Goal: Transaction & Acquisition: Purchase product/service

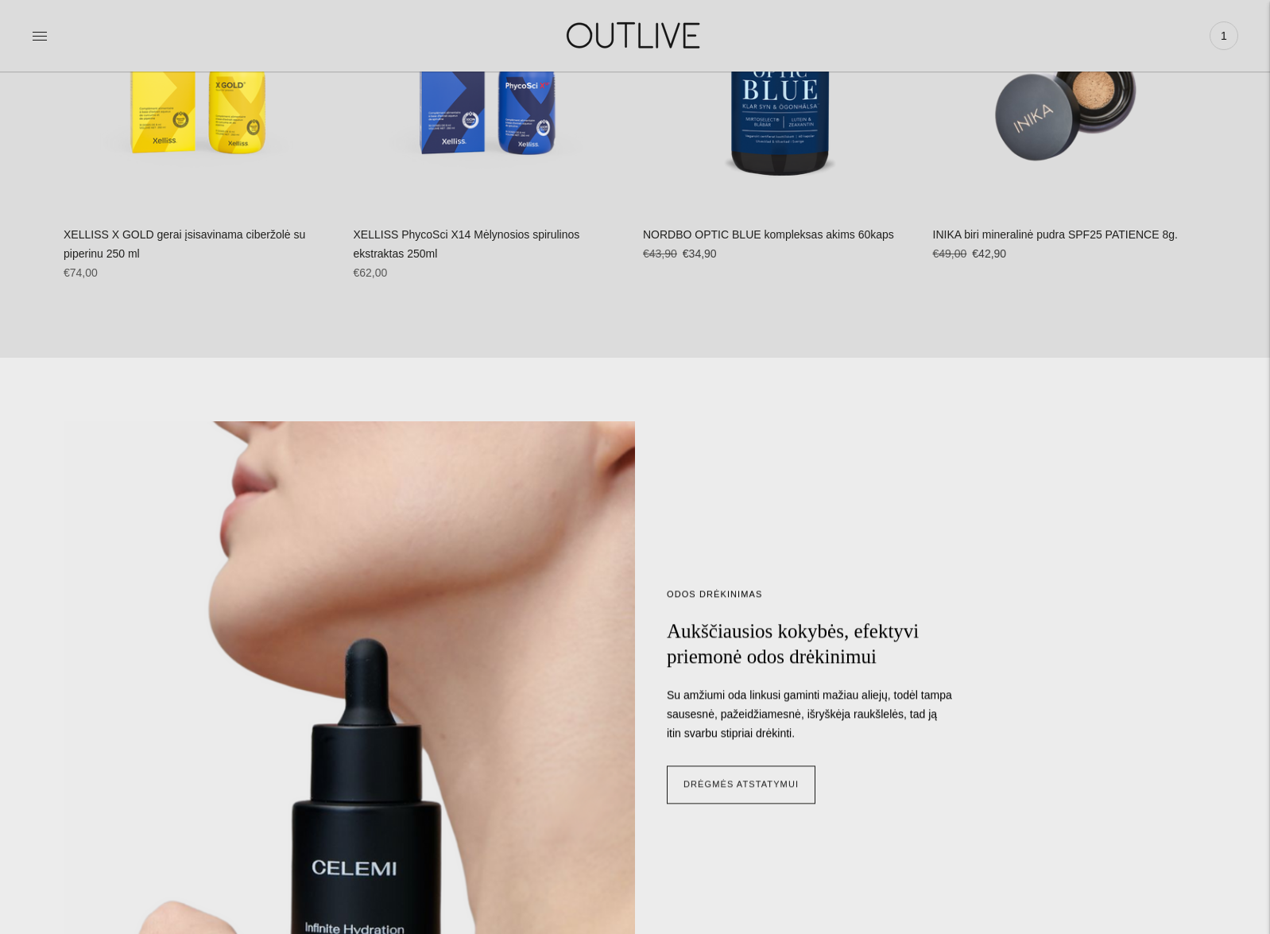
scroll to position [1222, 0]
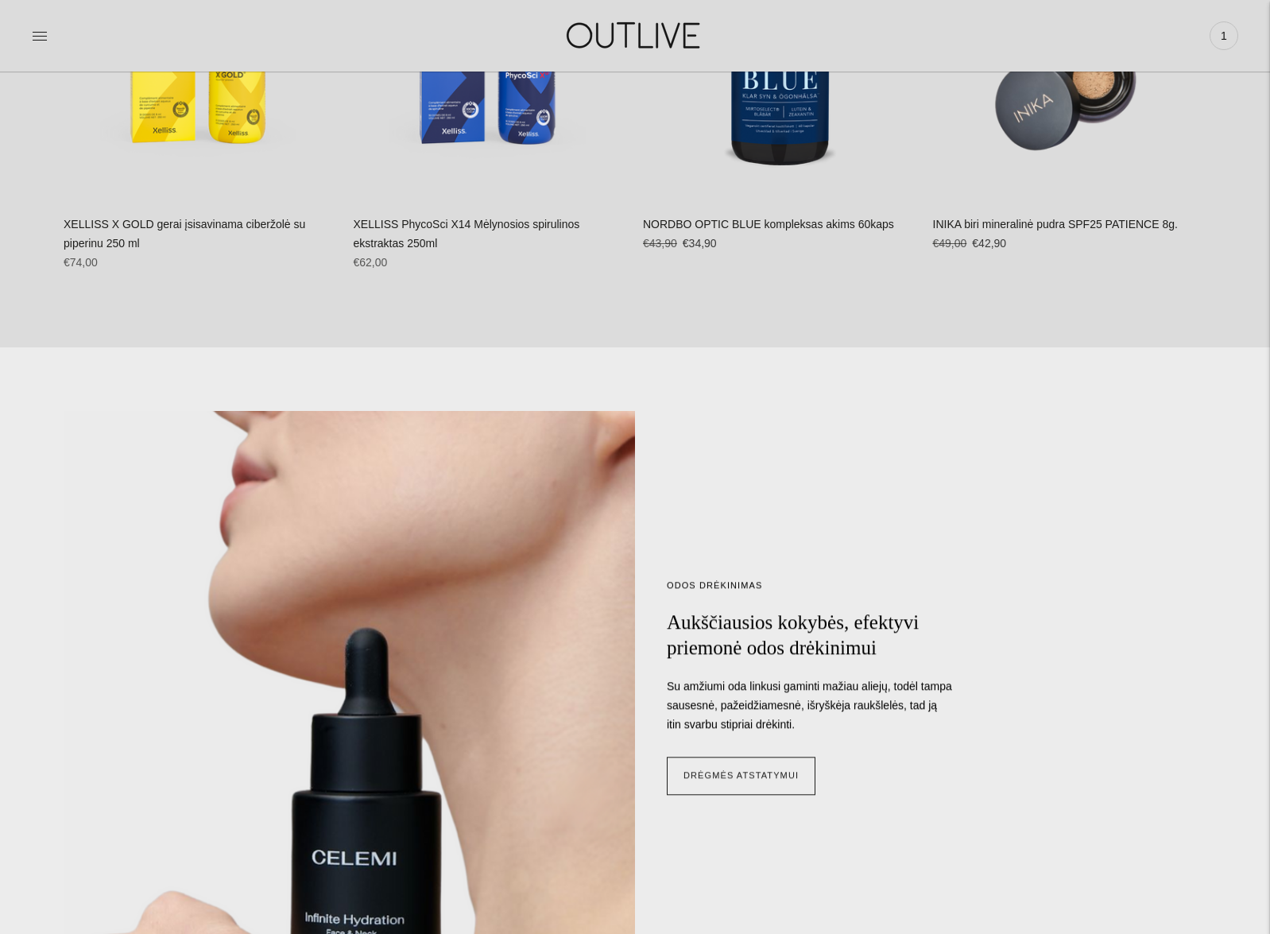
click at [684, 220] on link "NORDBO OPTIC BLUE kompleksas akims 60kaps" at bounding box center [768, 224] width 251 height 13
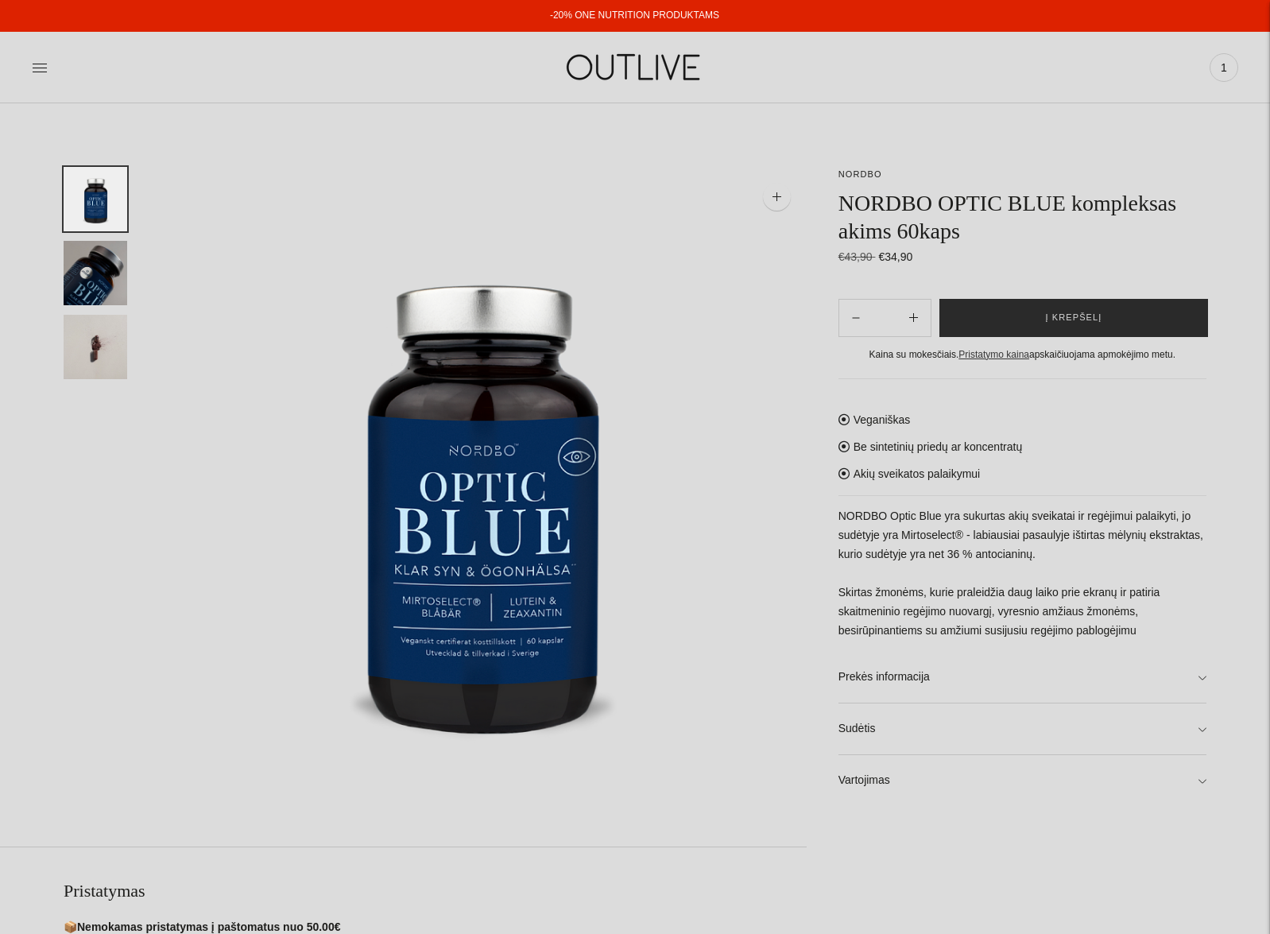
click at [1046, 308] on button "Į krepšelį" at bounding box center [1074, 318] width 269 height 38
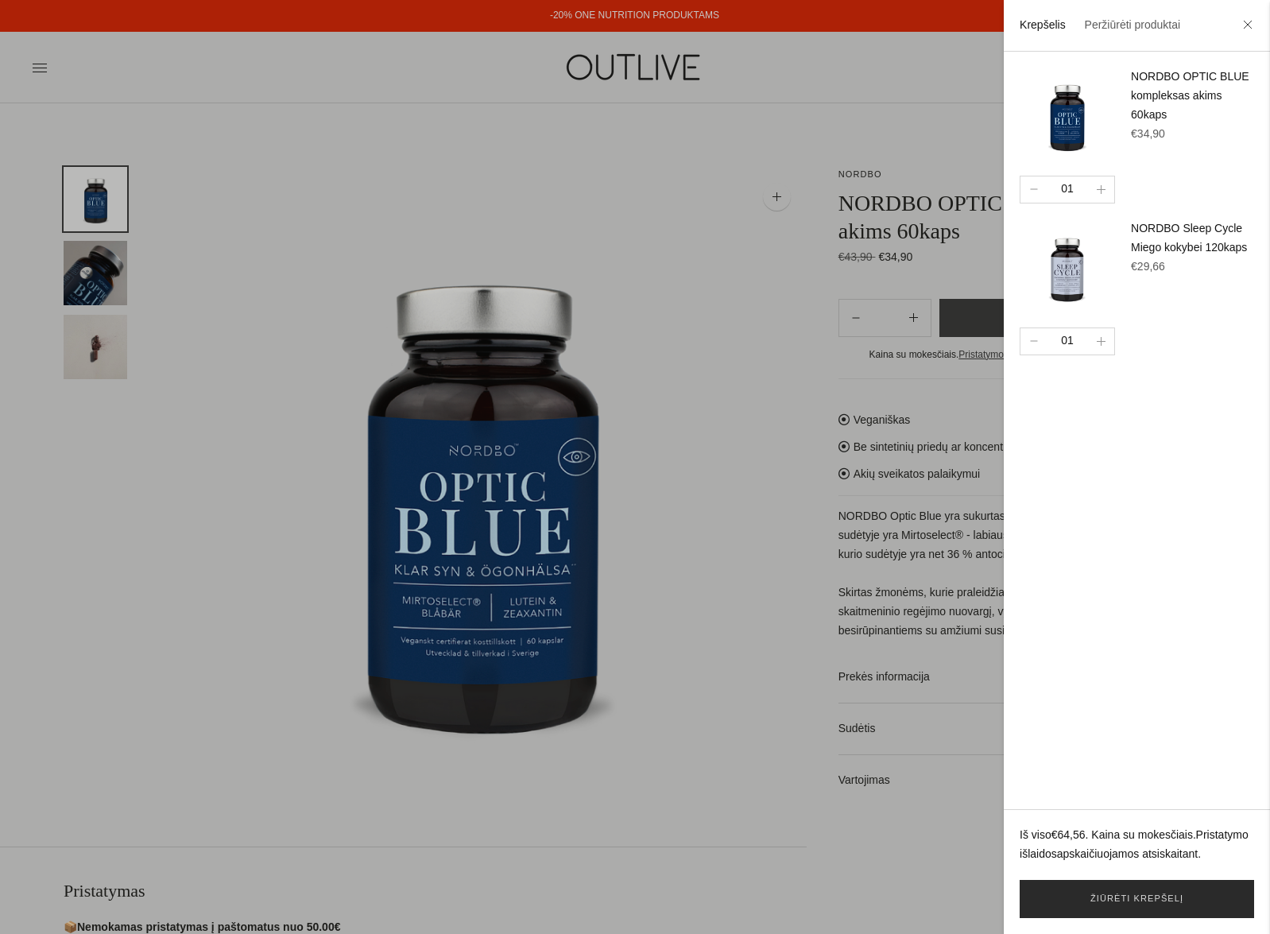
click at [1145, 892] on link "Žiūrėti krepšelį" at bounding box center [1137, 899] width 234 height 38
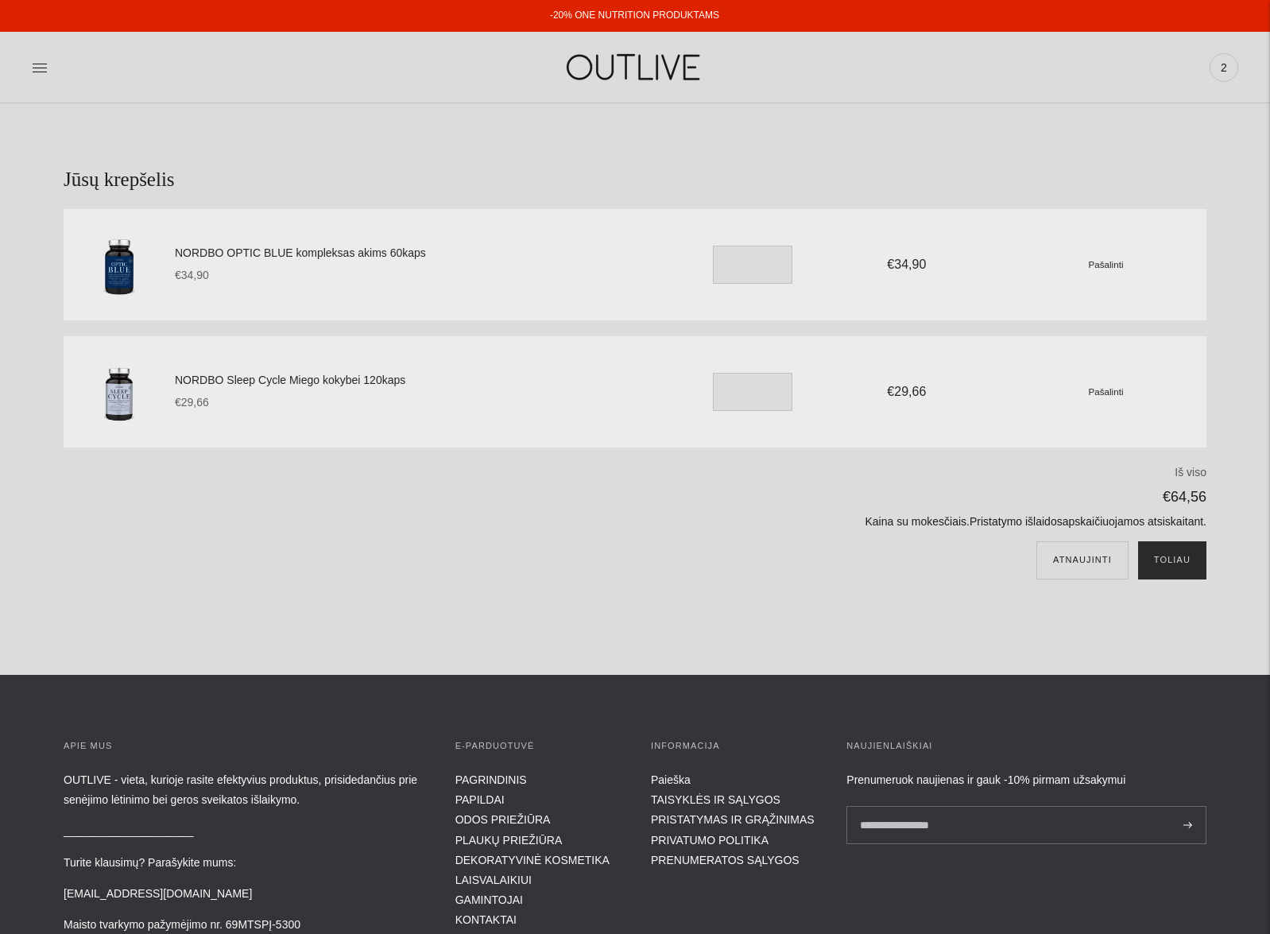
click at [1175, 564] on button "Toliau" at bounding box center [1172, 560] width 68 height 38
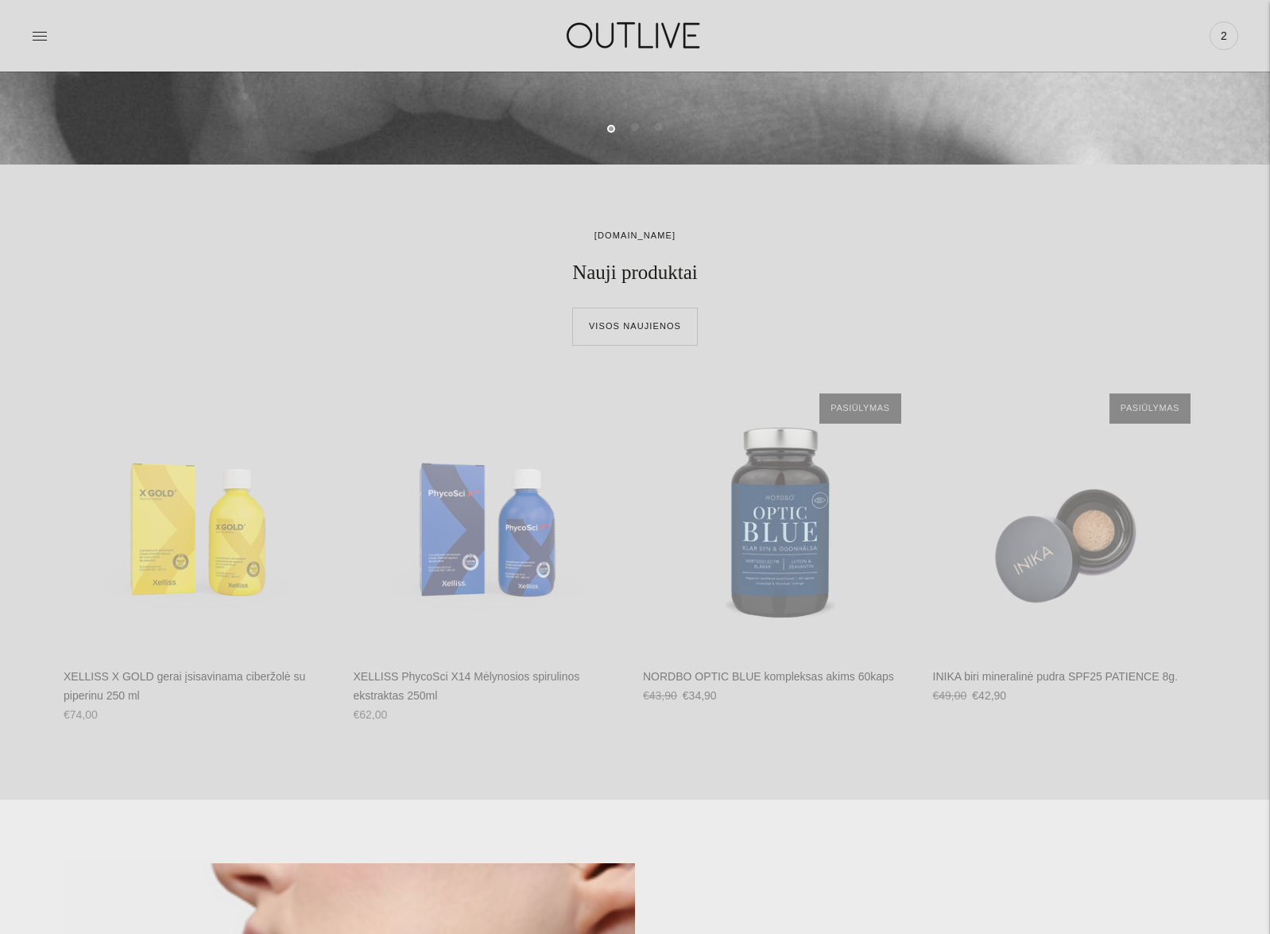
scroll to position [1045, 0]
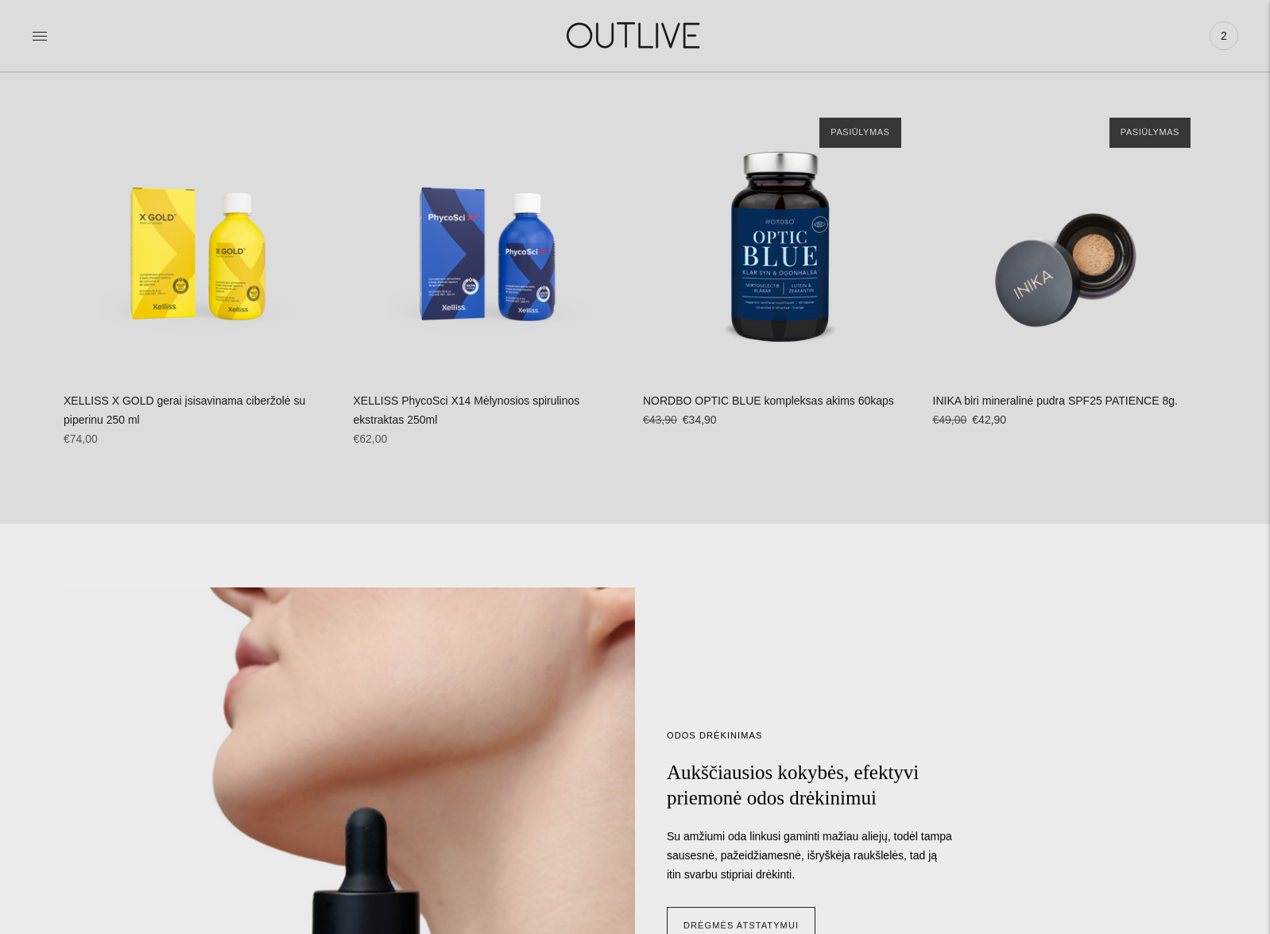
click at [456, 411] on div "XELLISS PhycoSci X14 Mėlynosios spirulinos ekstraktas 250ml Nėra atsiliepimų Re…" at bounding box center [491, 426] width 274 height 68
click at [459, 401] on link "XELLISS PhycoSci X14 Mėlynosios spirulinos ekstraktas 250ml" at bounding box center [467, 410] width 227 height 32
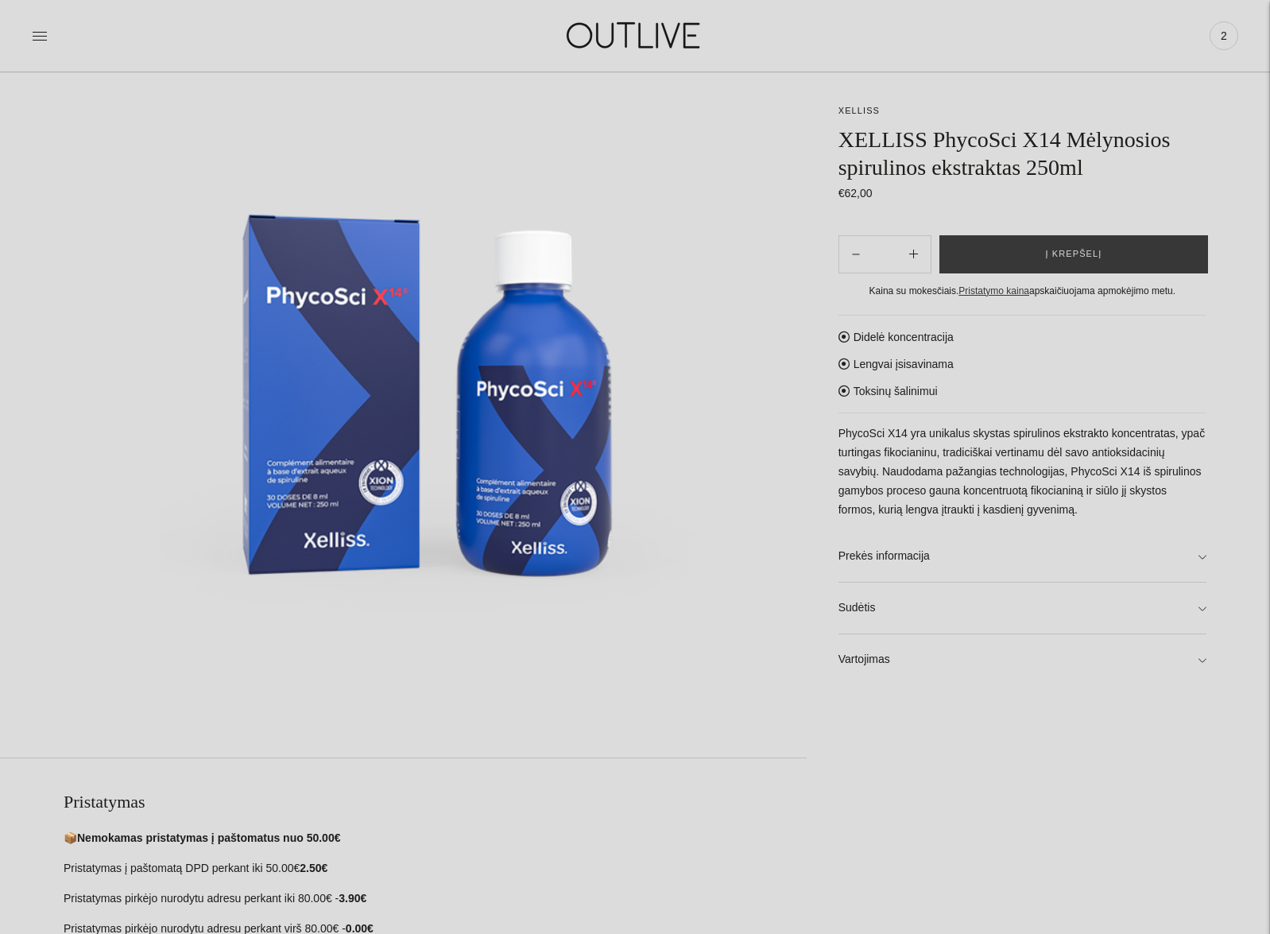
scroll to position [266, 0]
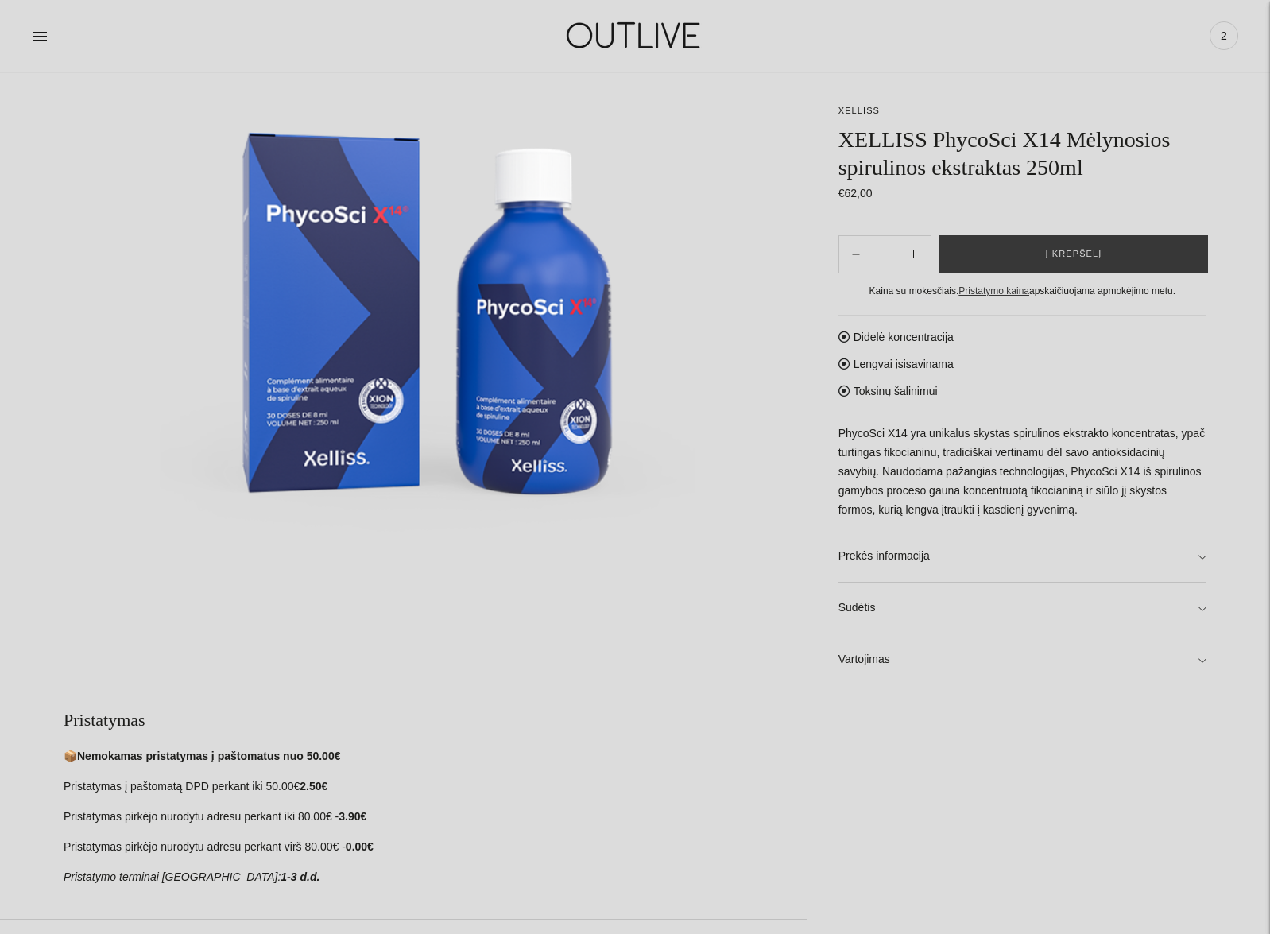
click at [652, 35] on img at bounding box center [635, 35] width 199 height 55
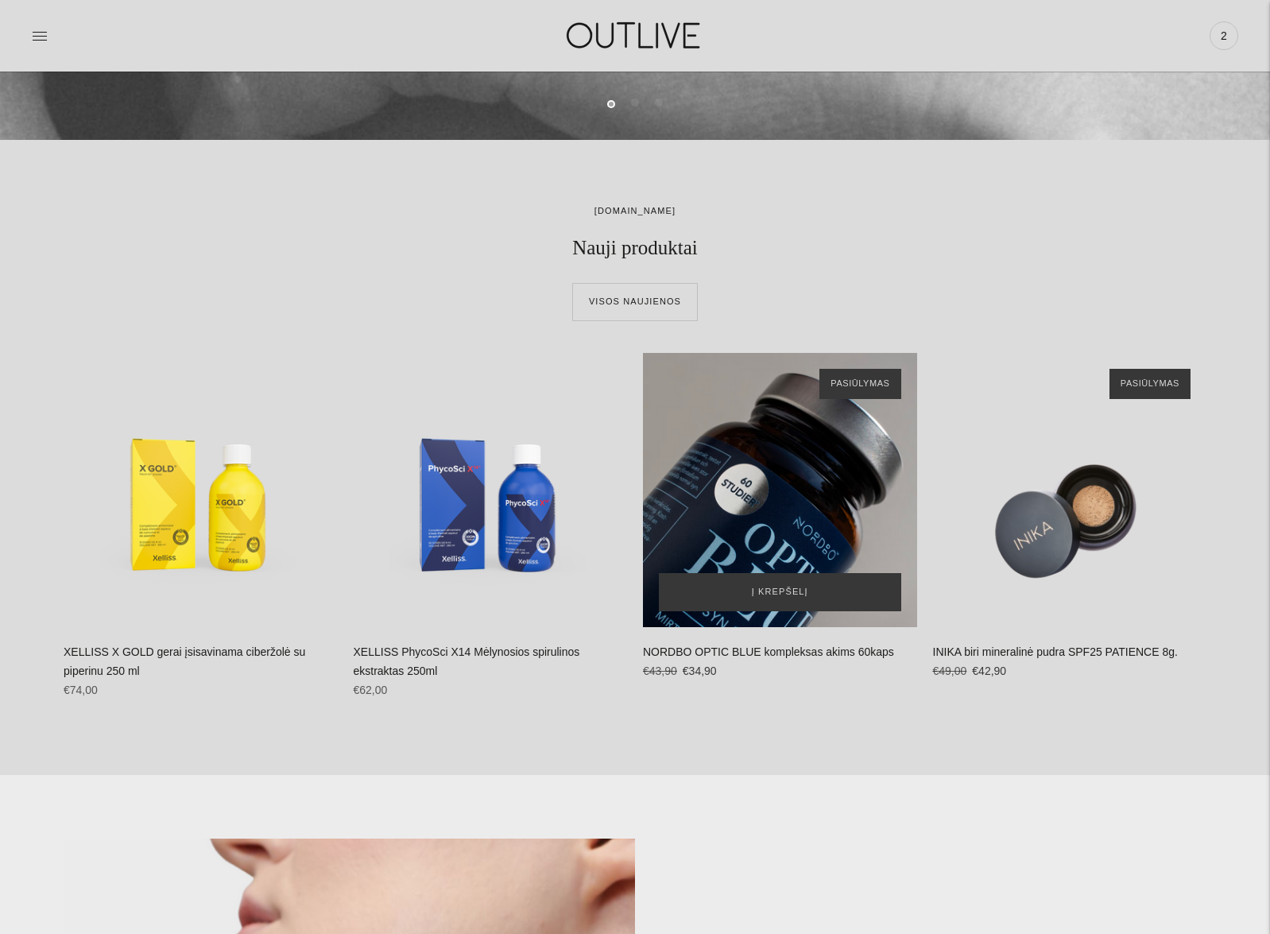
scroll to position [886, 0]
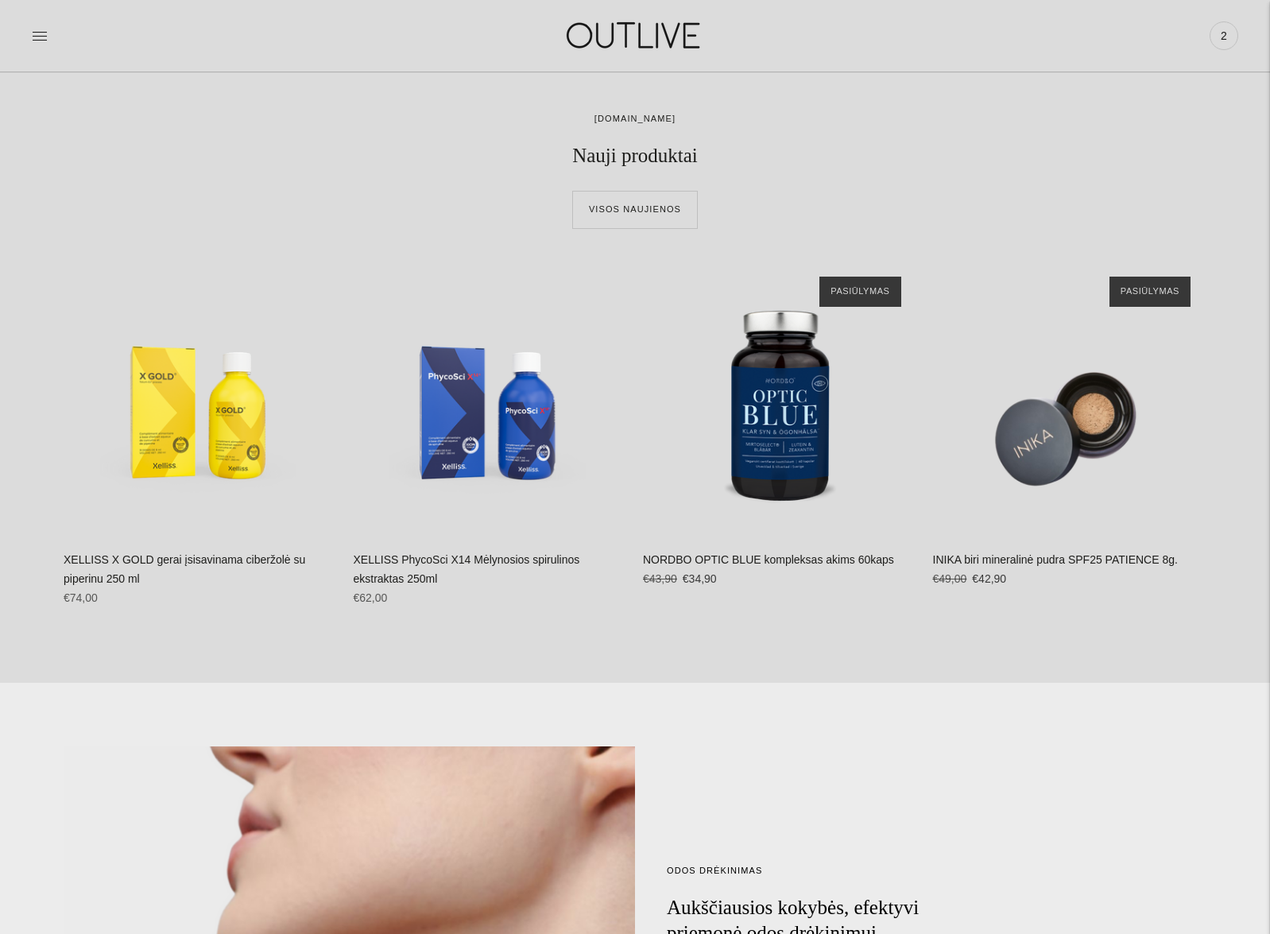
click at [1215, 50] on link "2" at bounding box center [1224, 35] width 29 height 35
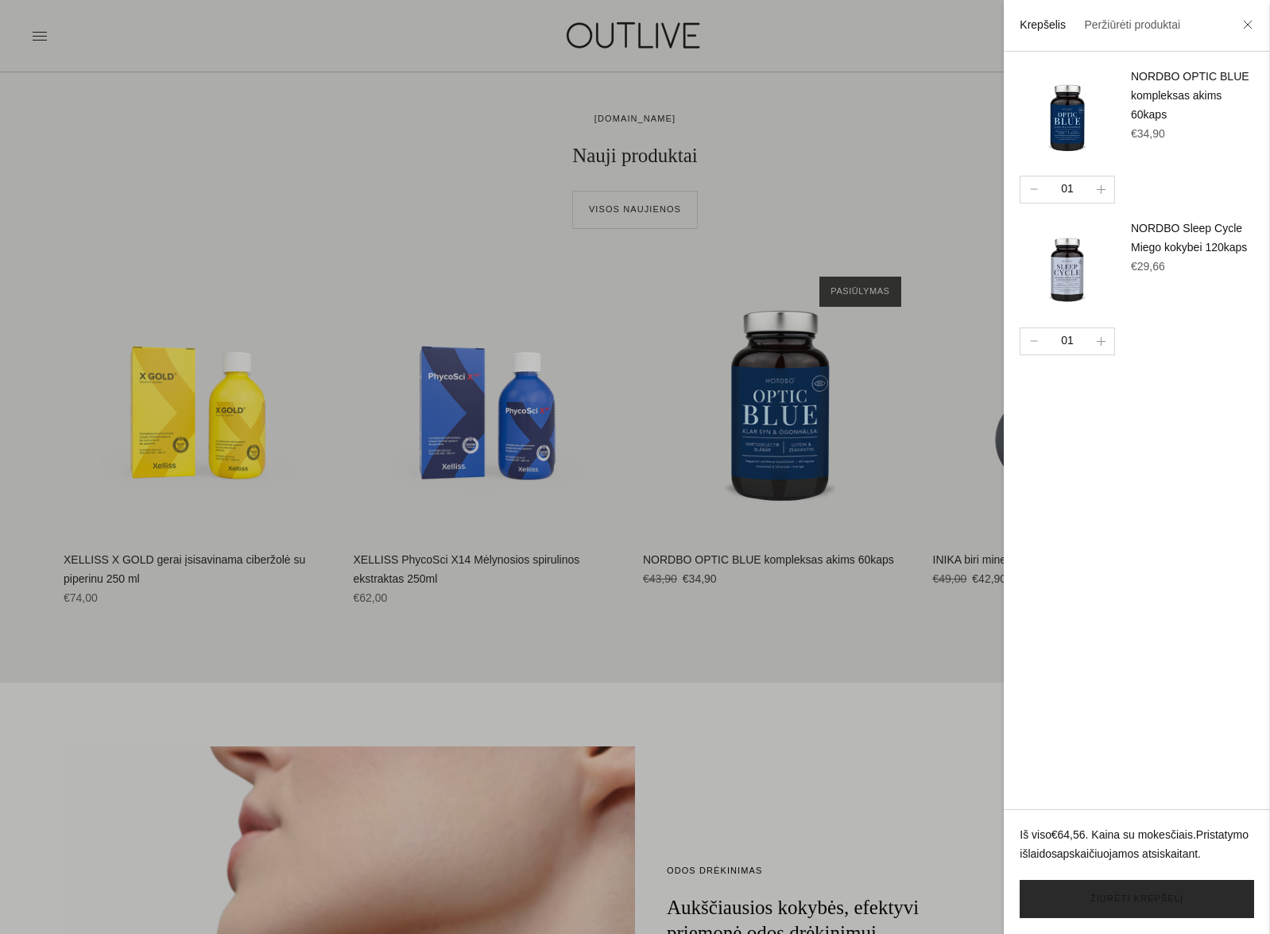
click at [1138, 901] on link "Žiūrėti krepšelį" at bounding box center [1137, 899] width 234 height 38
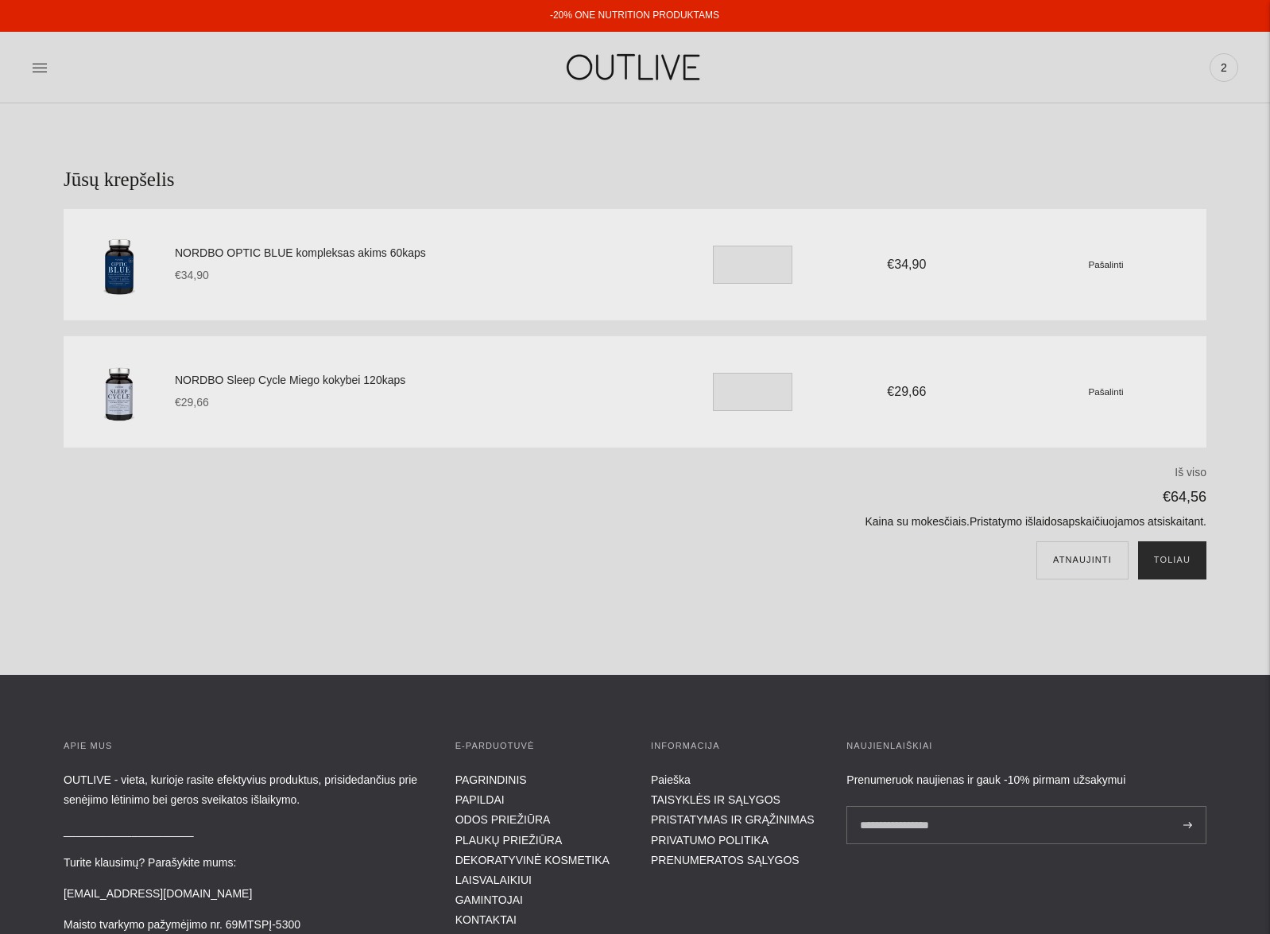
click at [1170, 568] on button "Toliau" at bounding box center [1172, 560] width 68 height 38
